Goal: Connect with others: Find specific page/section

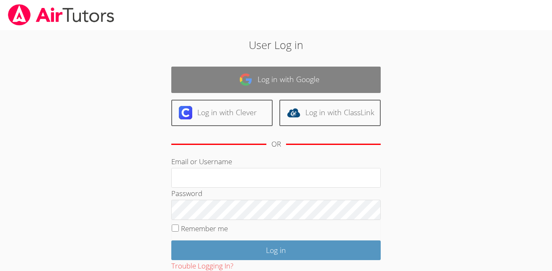
click at [355, 88] on link "Log in with Google" at bounding box center [275, 80] width 209 height 26
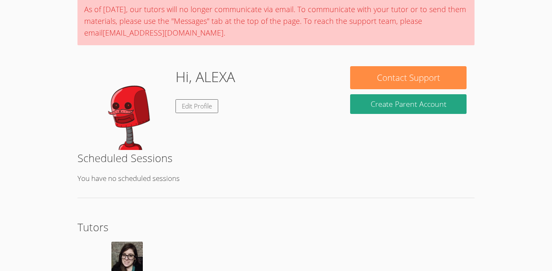
scroll to position [71, 0]
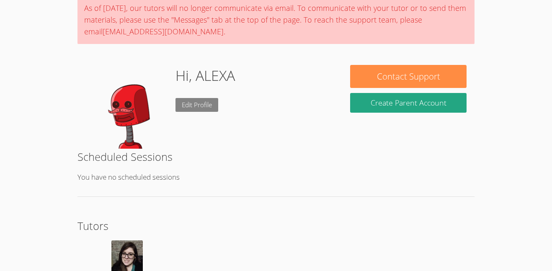
click at [203, 98] on link "Edit Profile" at bounding box center [196, 105] width 43 height 14
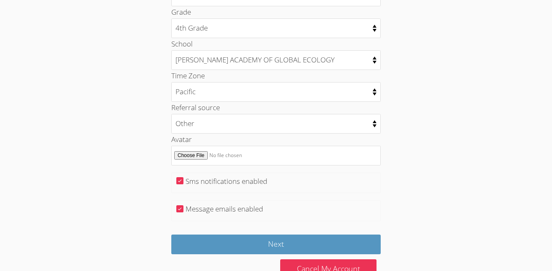
scroll to position [436, 0]
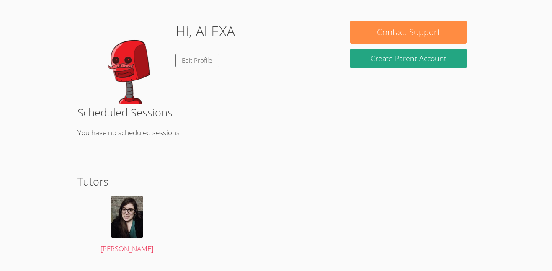
scroll to position [138, 0]
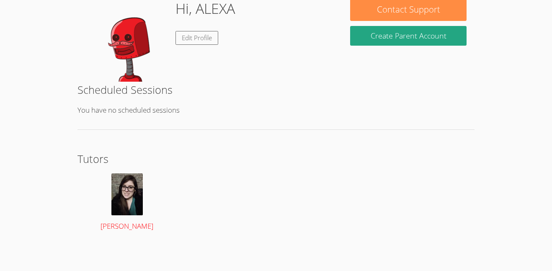
click at [116, 188] on img at bounding box center [126, 194] width 31 height 42
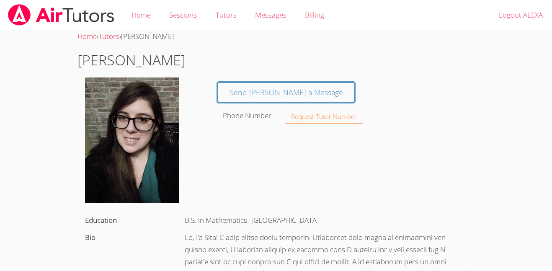
scroll to position [138, 0]
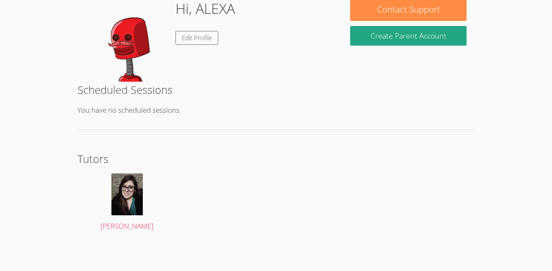
click at [89, 164] on h2 "Tutors" at bounding box center [275, 159] width 397 height 16
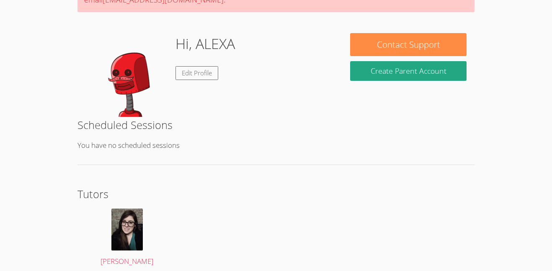
scroll to position [0, 0]
